Goal: Information Seeking & Learning: Understand process/instructions

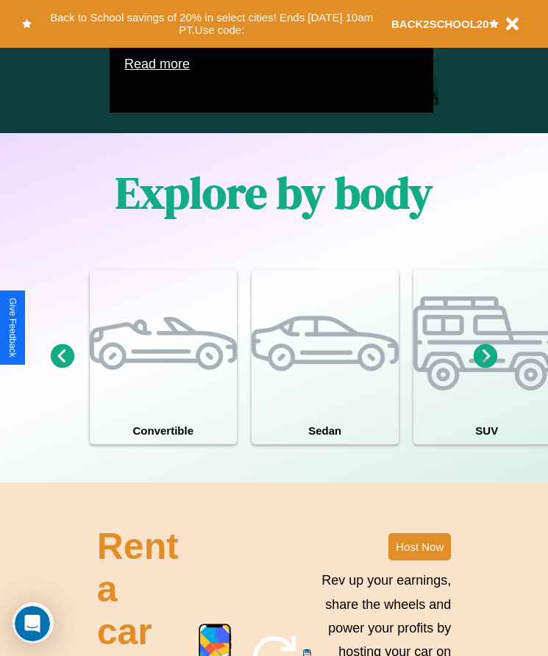
scroll to position [1123, 0]
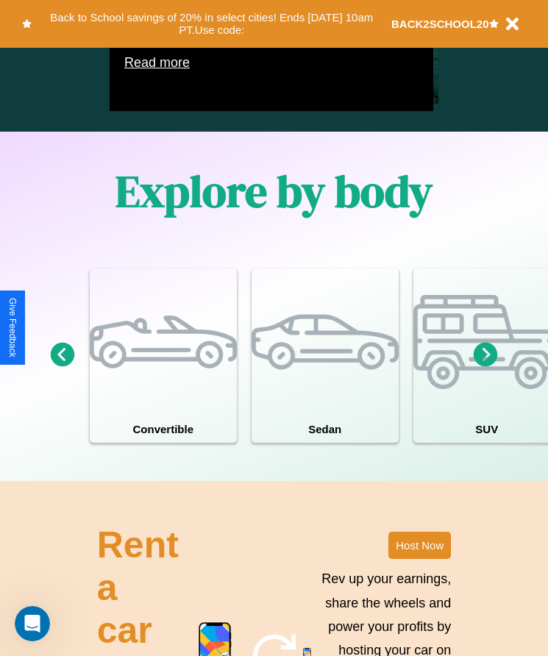
click at [62, 367] on icon at bounding box center [63, 355] width 24 height 24
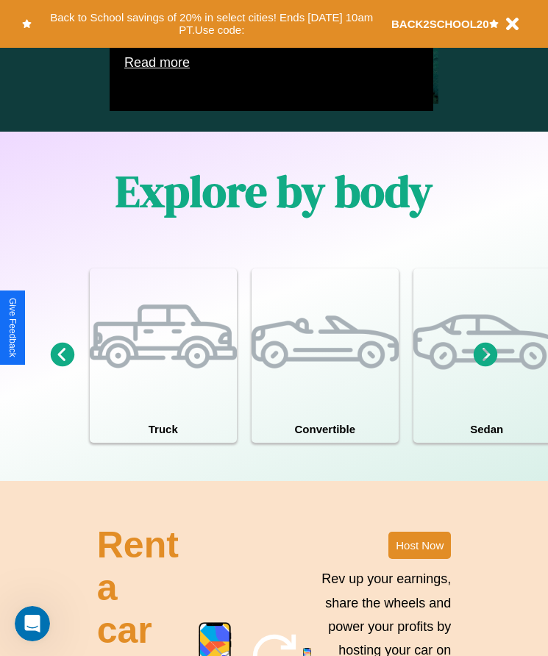
click at [486, 367] on icon at bounding box center [486, 355] width 24 height 24
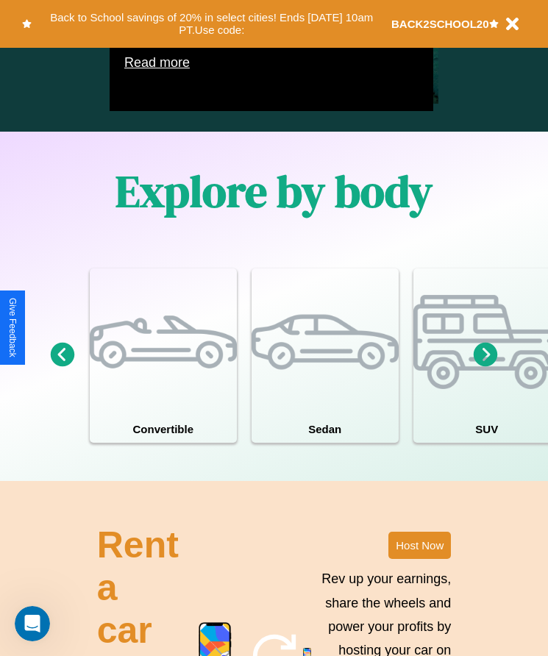
click at [62, 367] on icon at bounding box center [63, 355] width 24 height 24
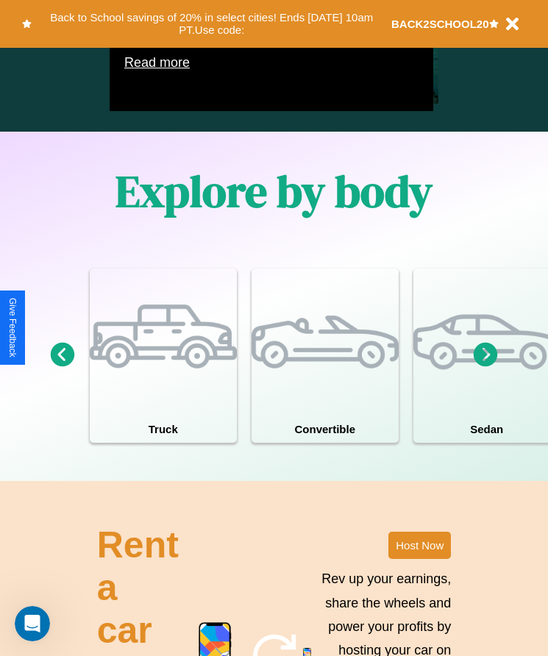
click at [486, 367] on icon at bounding box center [486, 355] width 24 height 24
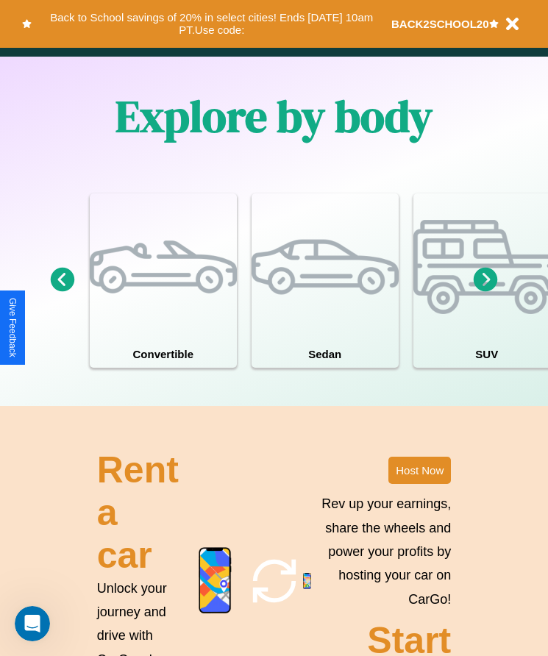
scroll to position [1365, 0]
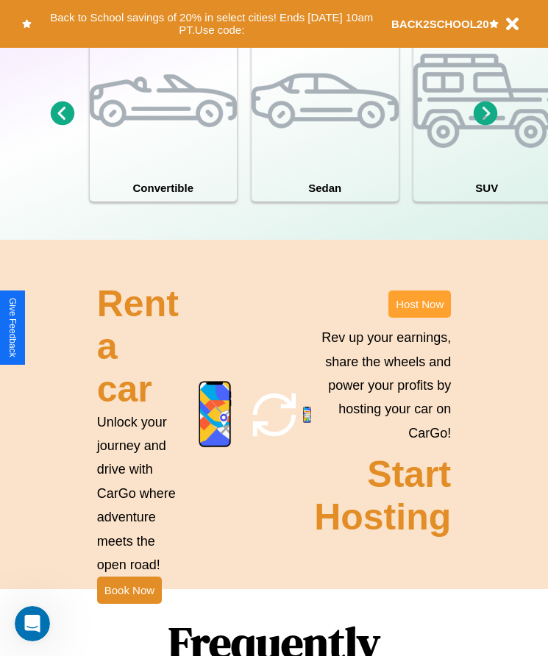
click at [419, 318] on button "Host Now" at bounding box center [419, 304] width 63 height 27
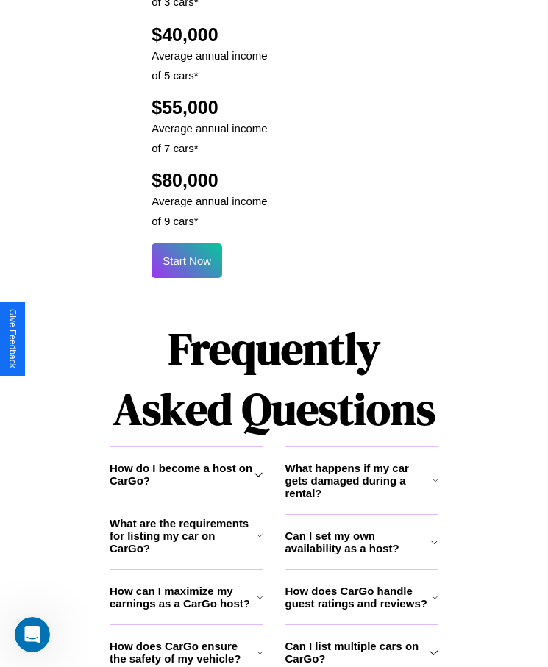
scroll to position [1941, 0]
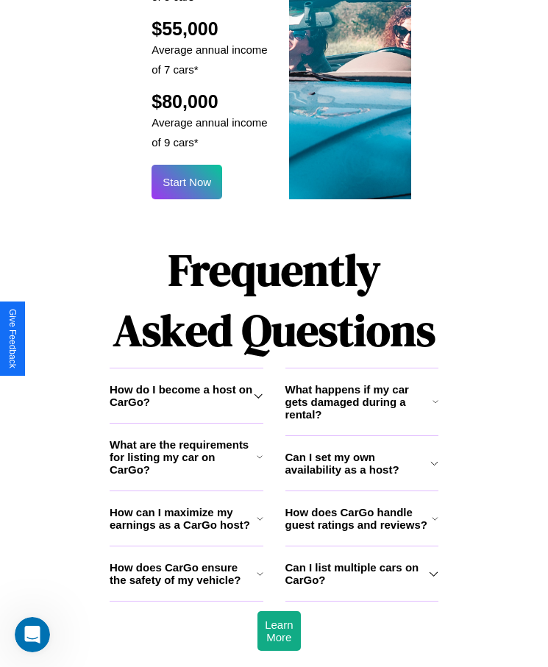
click at [433, 568] on icon at bounding box center [434, 574] width 10 height 12
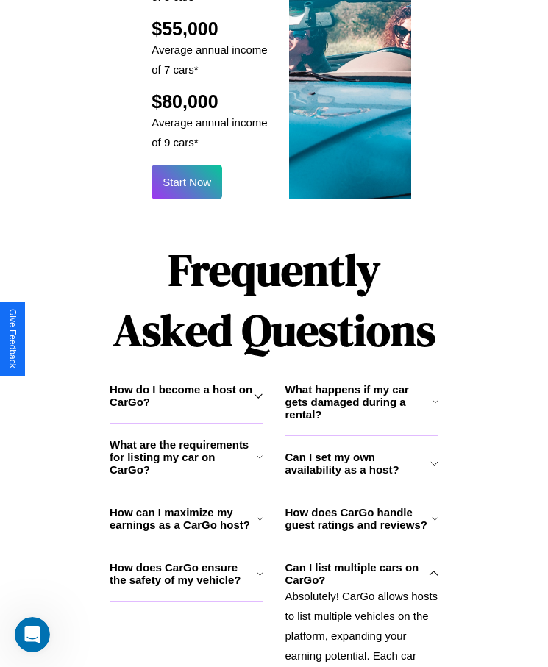
click at [361, 383] on h3 "What happens if my car gets damaged during a rental?" at bounding box center [358, 402] width 147 height 38
click at [260, 568] on icon at bounding box center [260, 574] width 7 height 12
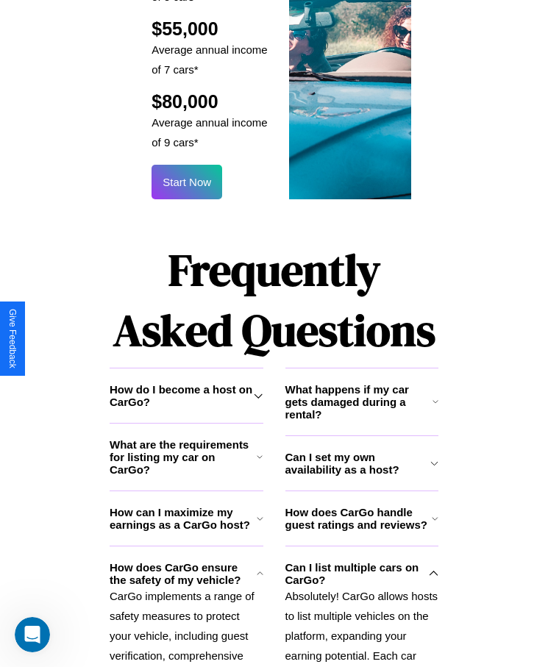
click at [361, 596] on p "Absolutely! CarGo allows hosts to list multiple vehicles on the platform, expan…" at bounding box center [362, 665] width 154 height 159
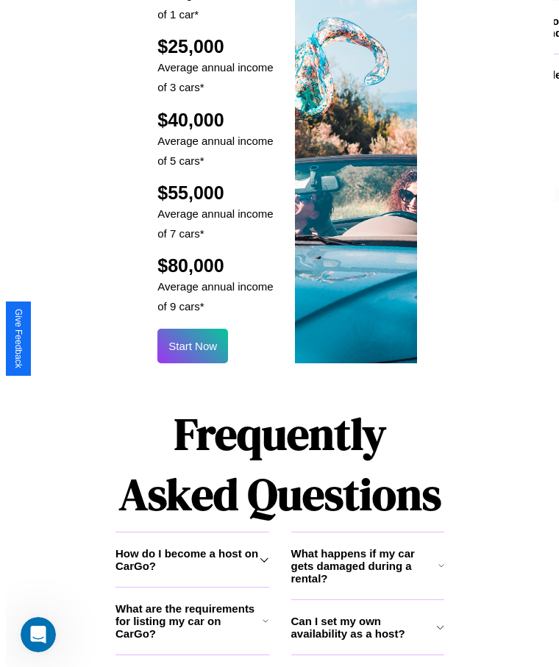
scroll to position [1769, 0]
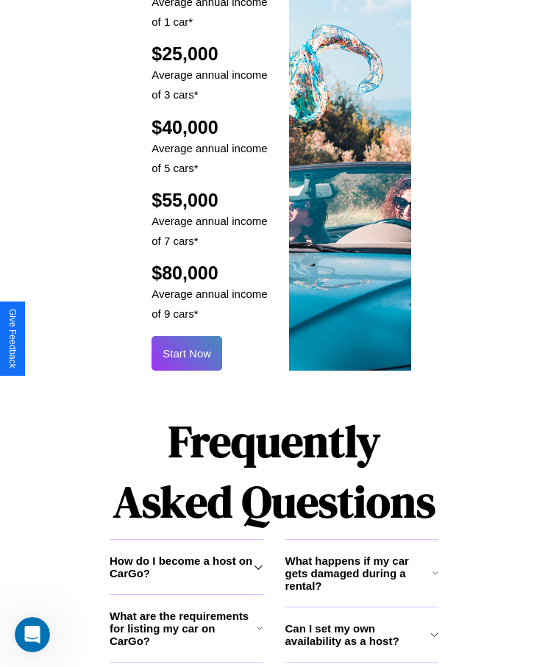
click at [187, 336] on button "Start Now" at bounding box center [187, 353] width 71 height 35
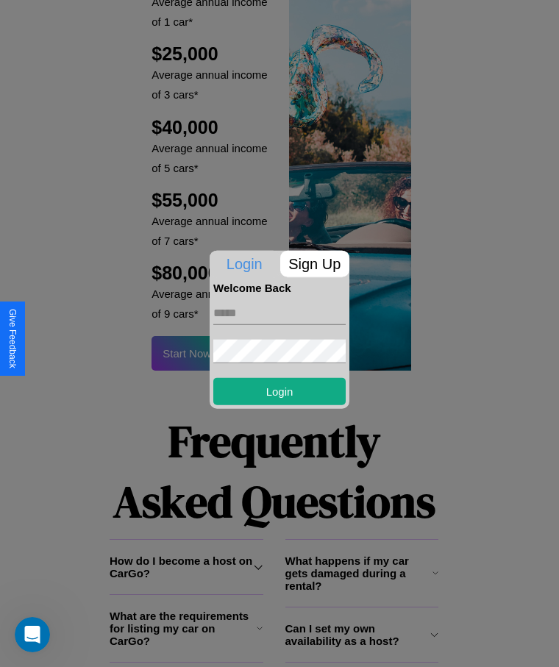
click at [280, 313] on input "text" at bounding box center [279, 313] width 132 height 24
type input "**********"
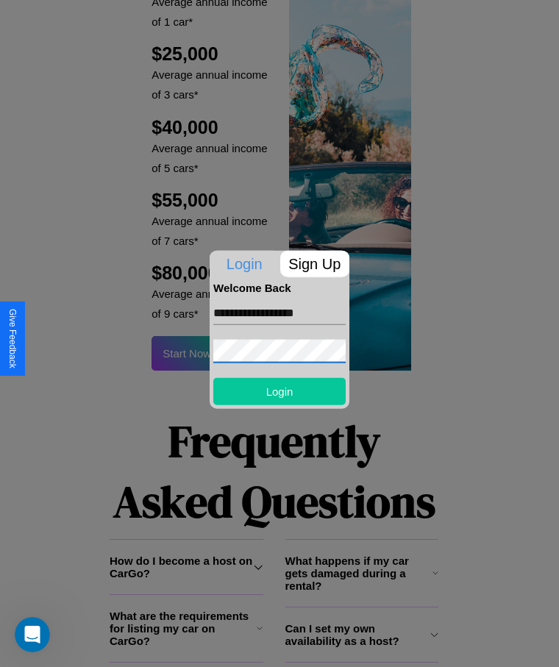
click at [280, 391] on button "Login" at bounding box center [279, 390] width 132 height 27
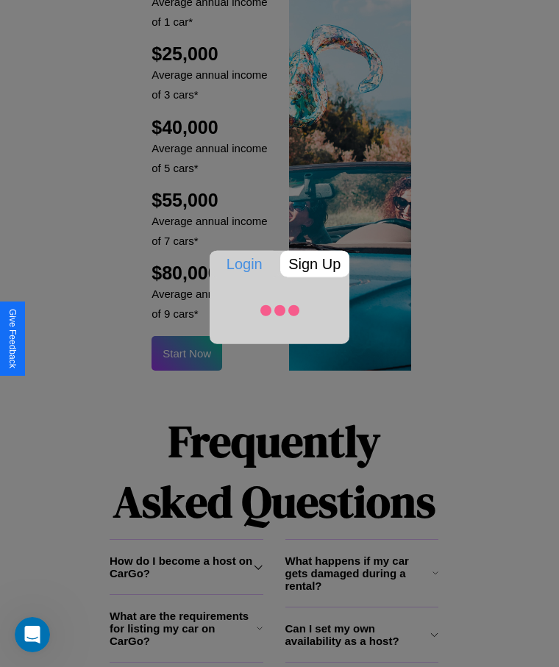
click at [187, 333] on div at bounding box center [279, 333] width 559 height 667
